Goal: Find specific page/section: Find specific page/section

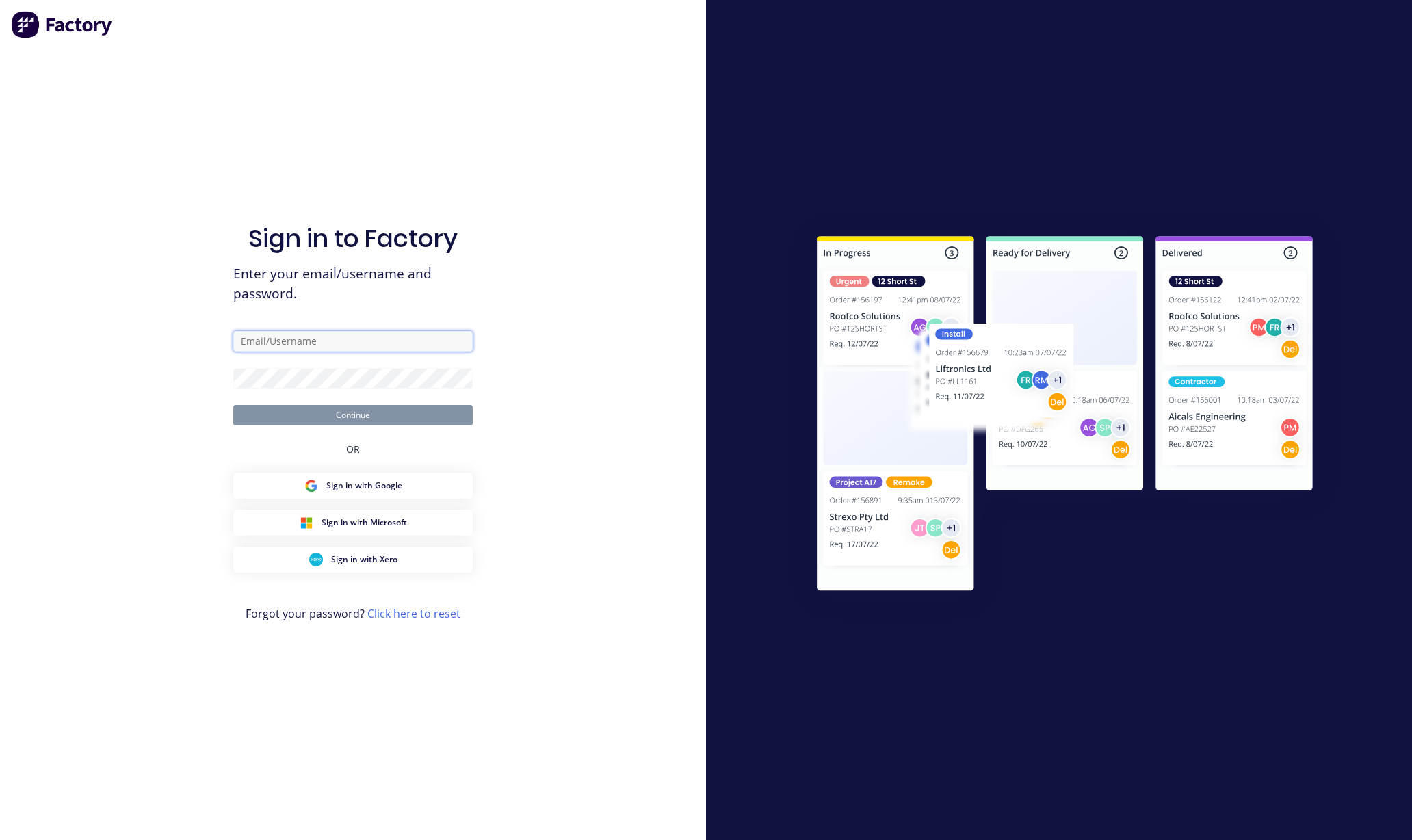
click at [356, 336] on input "text" at bounding box center [354, 342] width 240 height 21
type input "[PERSON_NAME][EMAIL_ADDRESS][DOMAIN_NAME]"
click at [333, 411] on button "Continue" at bounding box center [354, 416] width 240 height 21
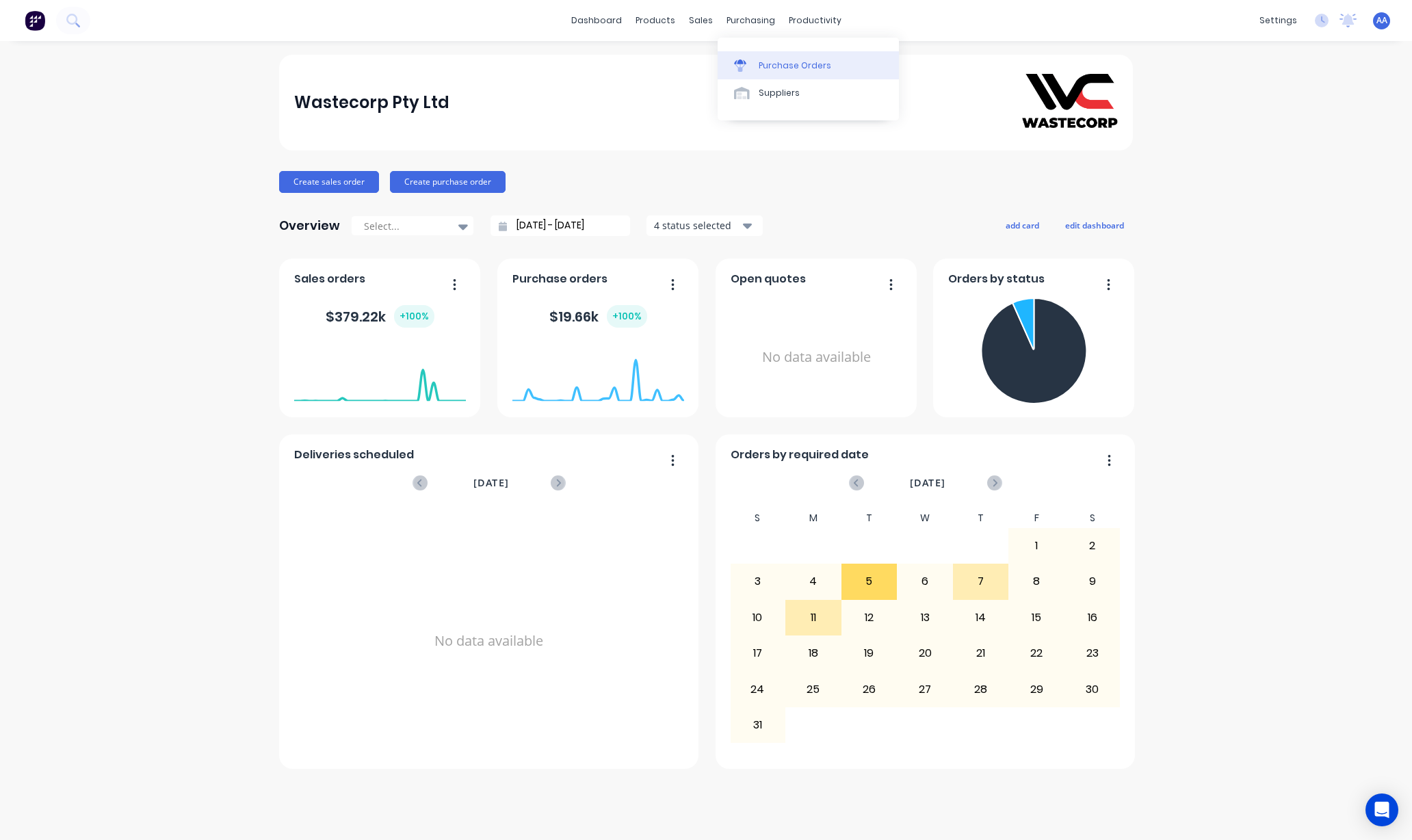
click at [772, 63] on div "Purchase Orders" at bounding box center [795, 66] width 72 height 12
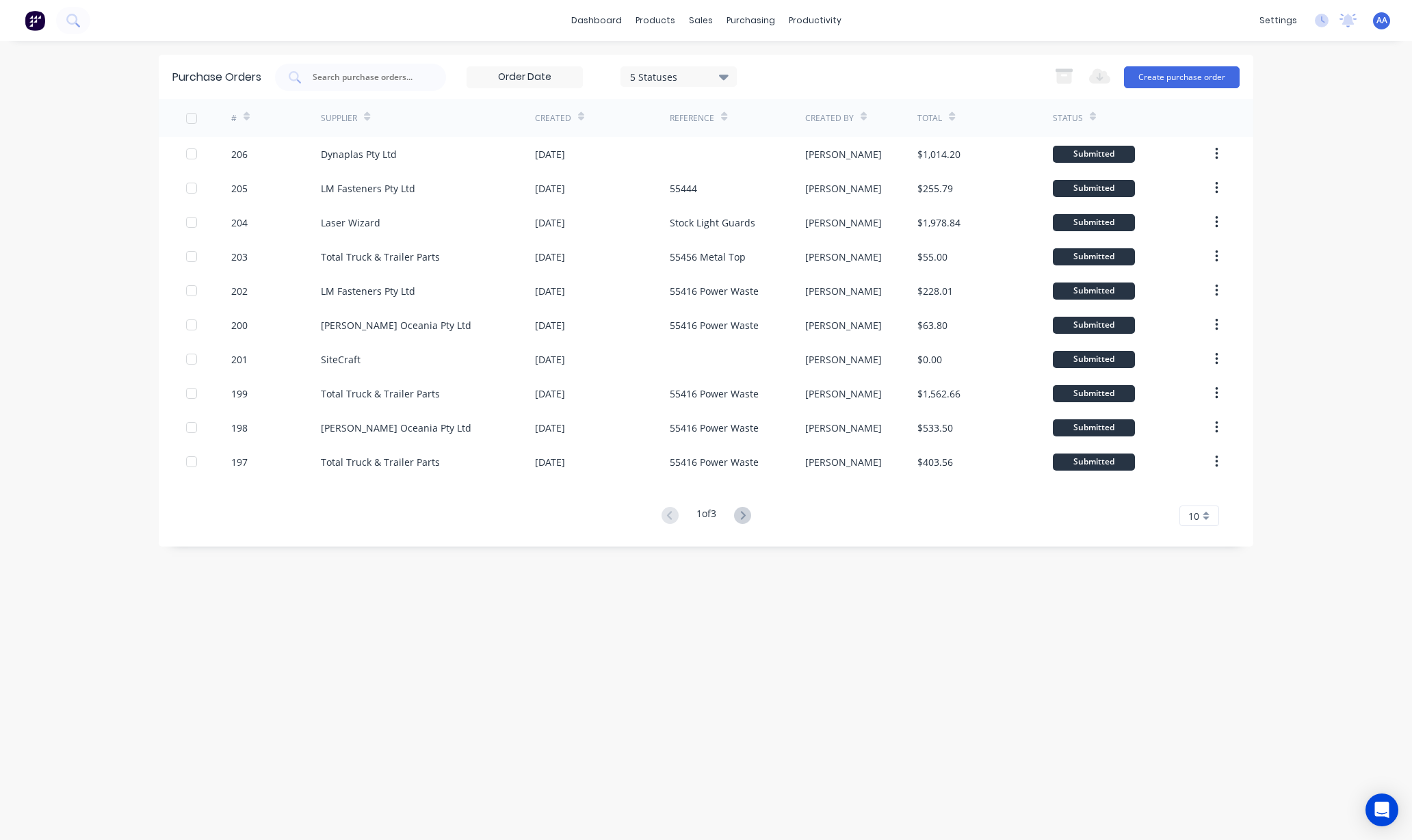
click at [1204, 510] on div "10" at bounding box center [1200, 516] width 40 height 21
click at [1190, 644] on div "25" at bounding box center [1200, 638] width 38 height 24
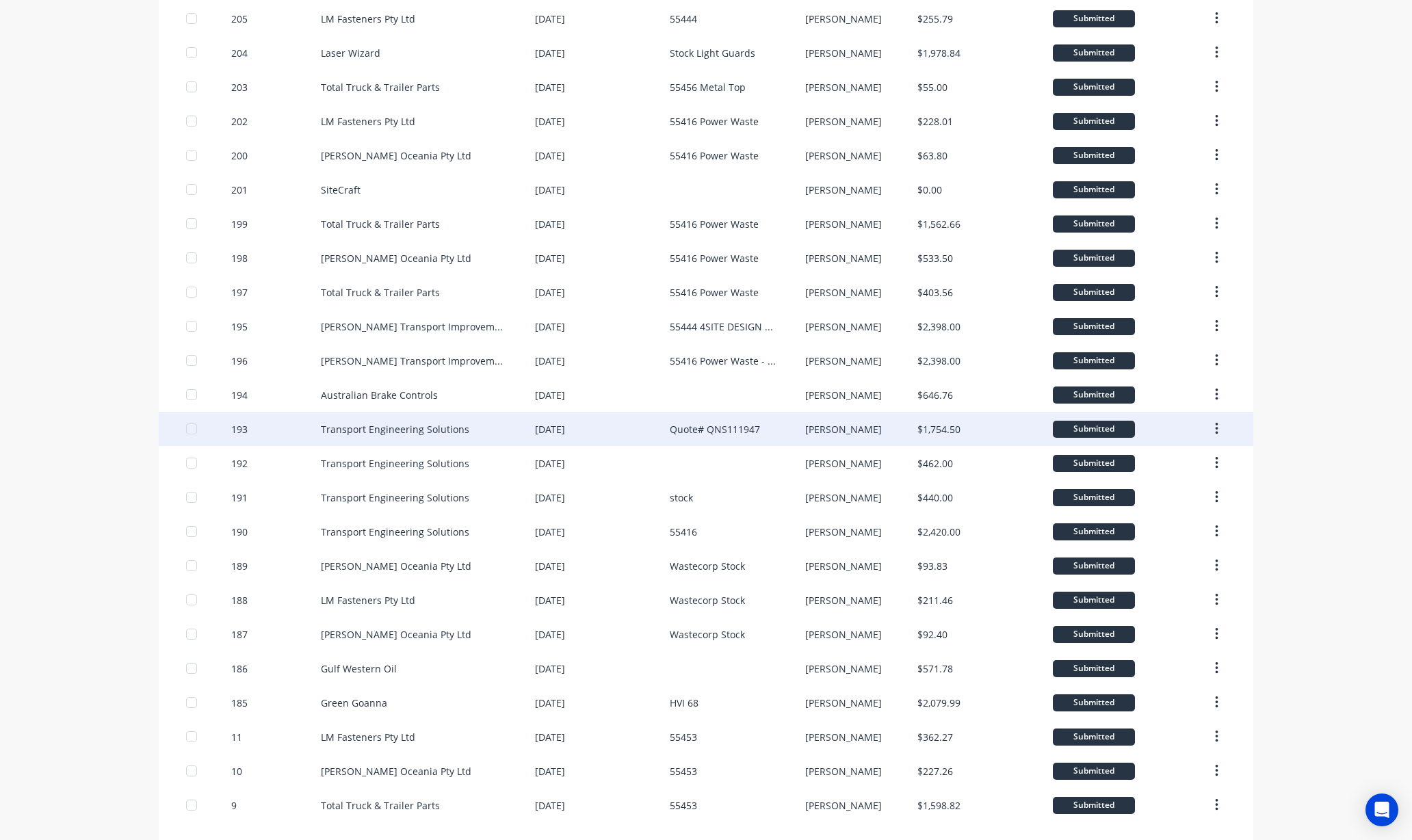
scroll to position [182, 0]
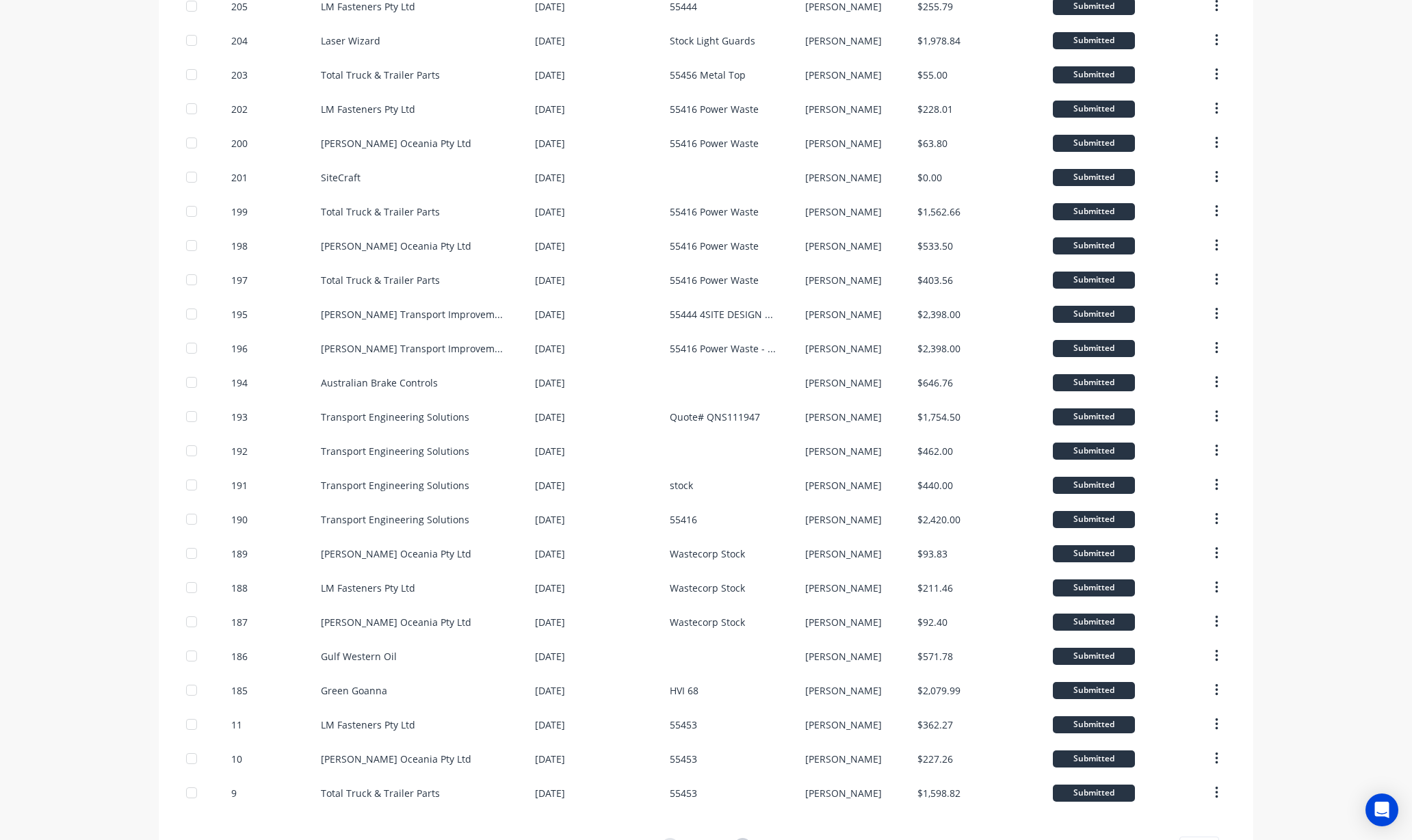
click at [93, 157] on div "dashboard products sales purchasing productivity dashboard products Product Cat…" at bounding box center [706, 420] width 1412 height 840
